Goal: Task Accomplishment & Management: Manage account settings

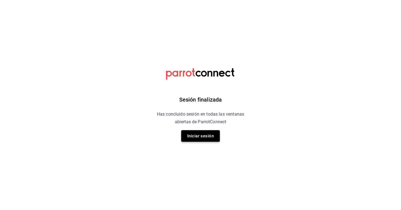
click at [197, 138] on button "Iniciar sesión" at bounding box center [200, 136] width 39 height 12
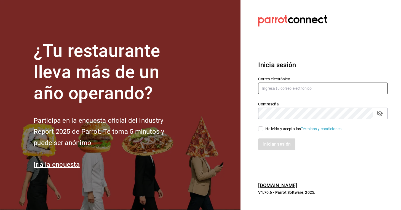
type input "[EMAIL_ADDRESS][PERSON_NAME][DOMAIN_NAME]"
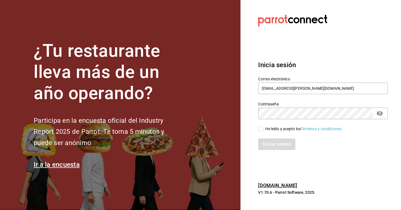
click at [259, 128] on input "He leído y acepto los Términos y condiciones." at bounding box center [260, 129] width 5 height 5
checkbox input "true"
click at [268, 141] on button "Iniciar sesión" at bounding box center [276, 145] width 37 height 12
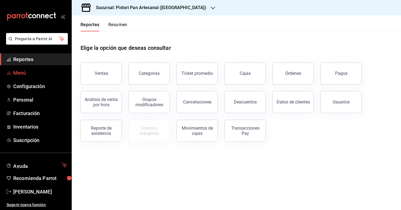
click at [17, 70] on span "Menú" at bounding box center [40, 72] width 54 height 7
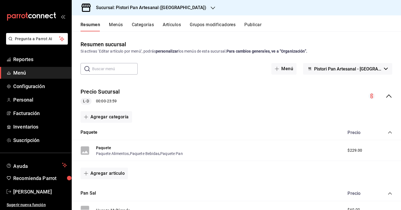
click at [101, 71] on input "text" at bounding box center [114, 68] width 45 height 11
type input "L"
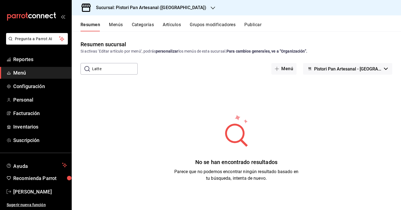
type input "Latte"
click at [117, 27] on button "Menús" at bounding box center [116, 26] width 14 height 9
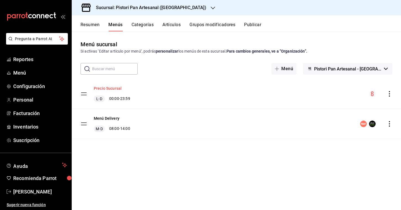
click at [111, 86] on button "Precio Sucursal" at bounding box center [108, 89] width 28 height 6
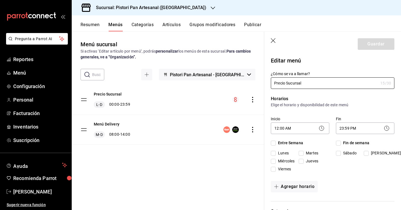
checkbox input "true"
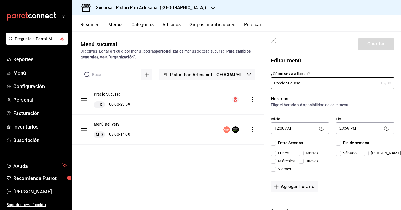
checkbox input "true"
click at [273, 39] on icon "button" at bounding box center [274, 41] width 6 height 6
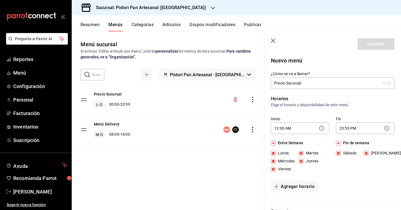
checkbox input "false"
type input "1758237764211"
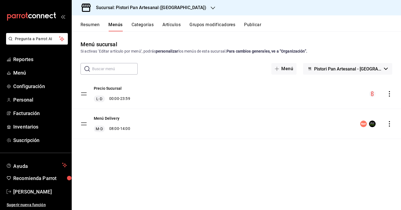
click at [111, 73] on input "text" at bounding box center [114, 68] width 45 height 11
type input "lechero"
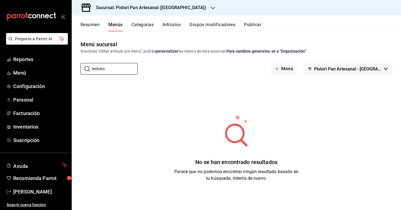
click at [167, 24] on button "Artículos" at bounding box center [171, 26] width 18 height 9
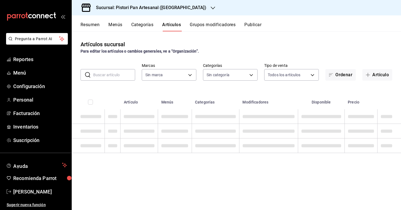
type input "ee1b0bd2-6b4b-4573-a4cd-99251f86a70b"
type input "e5c8f1bb-6211-4db8-b4fd-80f9d54c83f8,d576ec52-90de-4f54-bca4-7509c5852199,36ca7…"
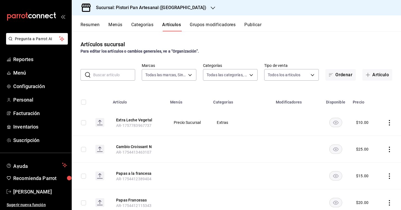
click at [142, 23] on button "Categorías" at bounding box center [142, 26] width 22 height 9
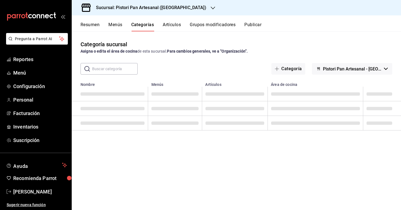
click at [179, 23] on button "Artículos" at bounding box center [172, 26] width 18 height 9
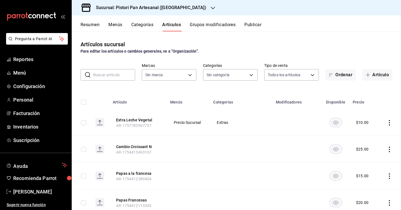
type input "ee1b0bd2-6b4b-4573-a4cd-99251f86a70b"
type input "e5c8f1bb-6211-4db8-b4fd-80f9d54c83f8,d576ec52-90de-4f54-bca4-7509c5852199,36ca7…"
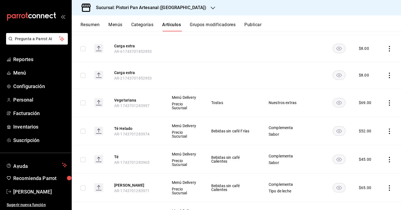
scroll to position [4586, 0]
